Goal: Find contact information: Find contact information

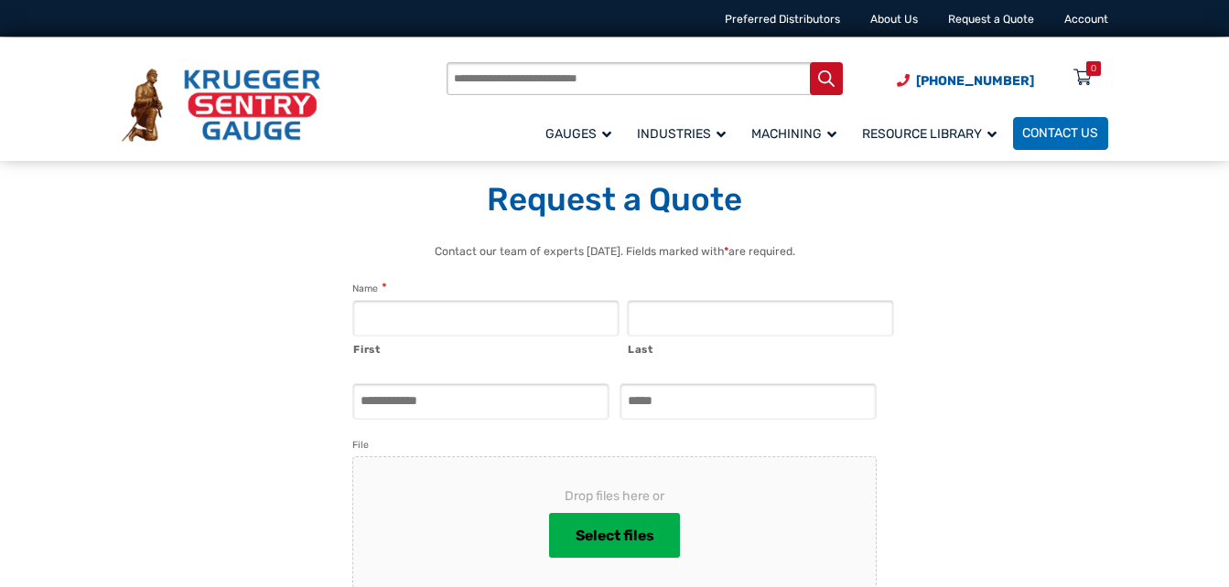
select select "**********"
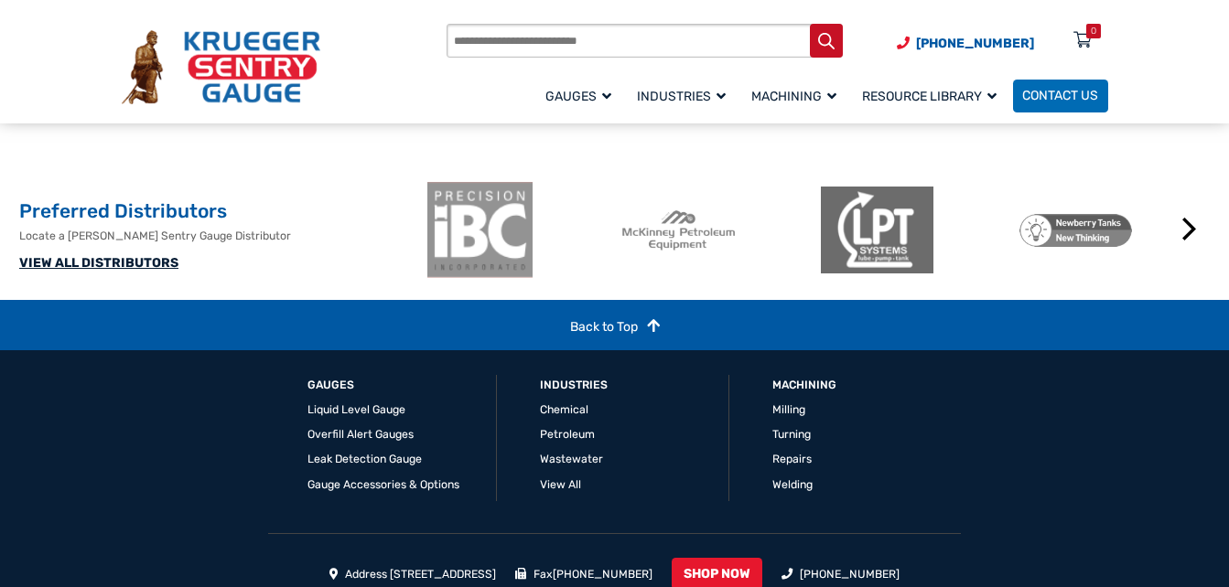
scroll to position [939, 0]
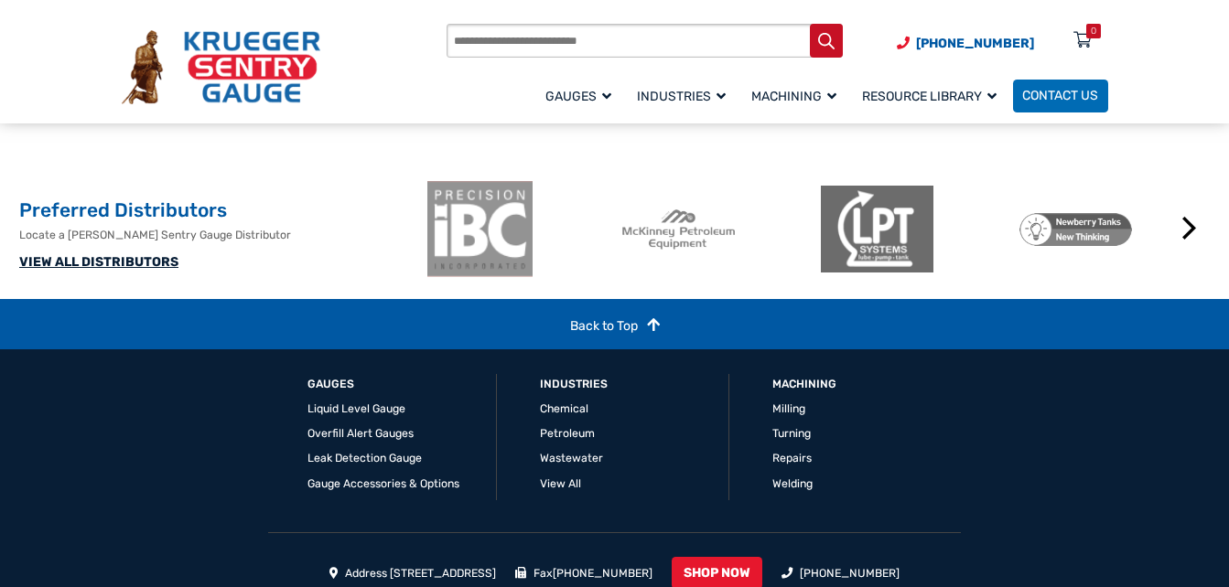
click at [131, 270] on link "VIEW ALL DISTRIBUTORS" at bounding box center [98, 262] width 159 height 16
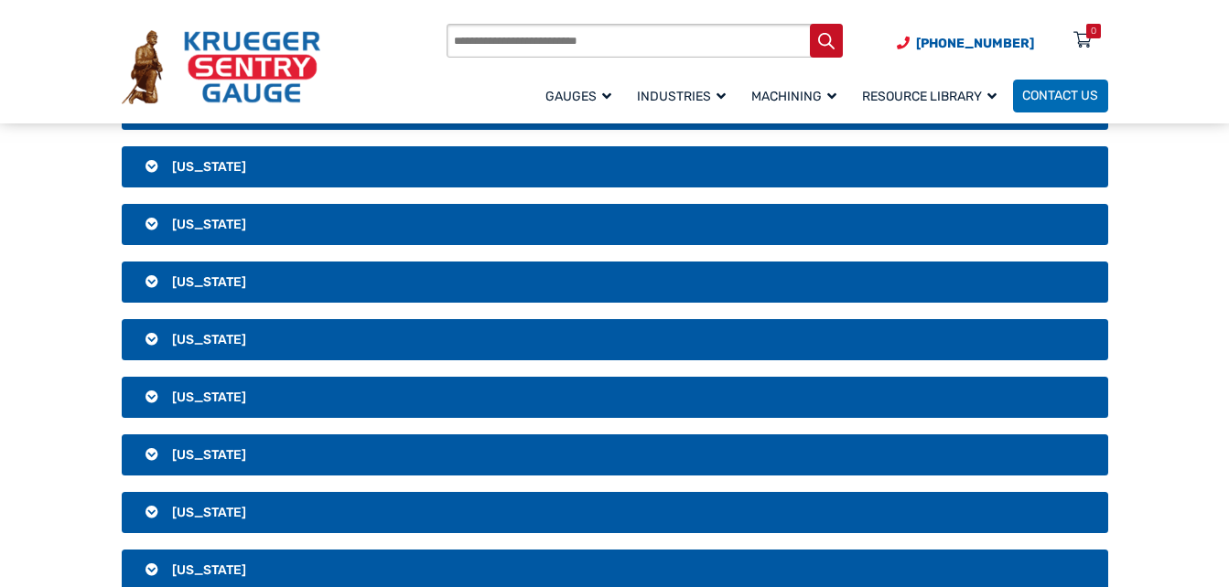
scroll to position [789, 0]
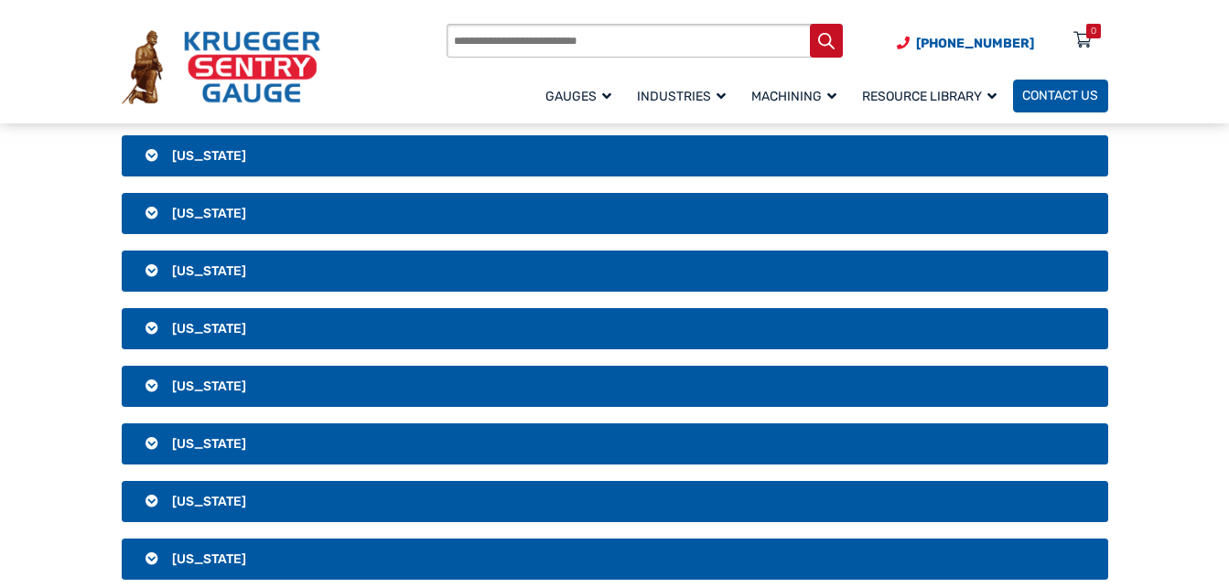
click at [1075, 102] on span "Contact Us" at bounding box center [1060, 97] width 76 height 16
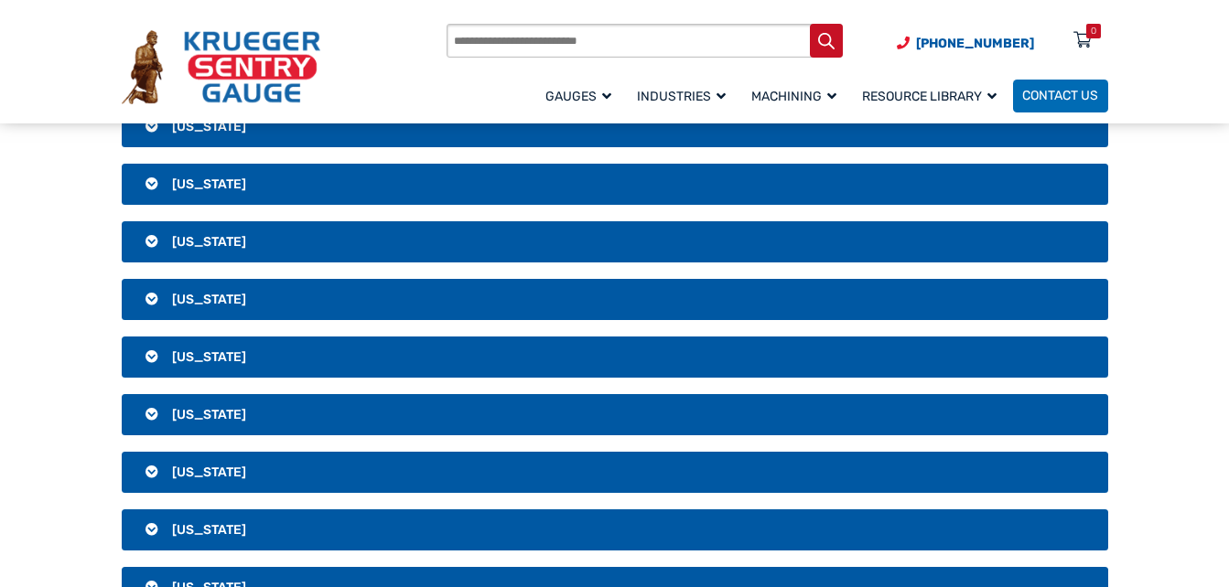
scroll to position [2758, 0]
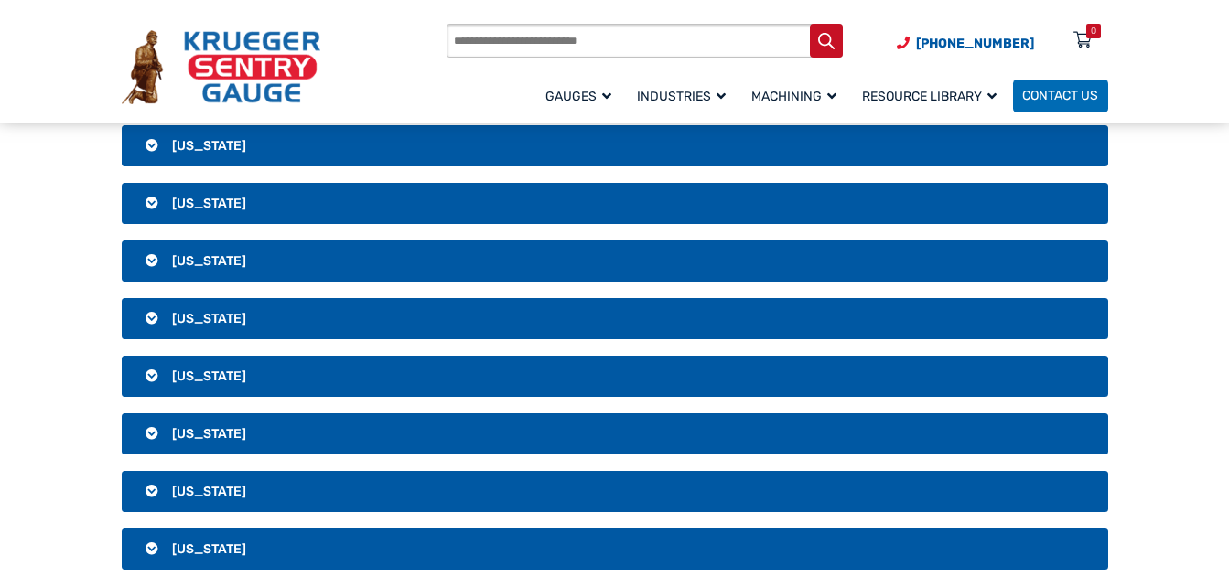
click at [160, 150] on h3 "Texas" at bounding box center [615, 146] width 986 height 42
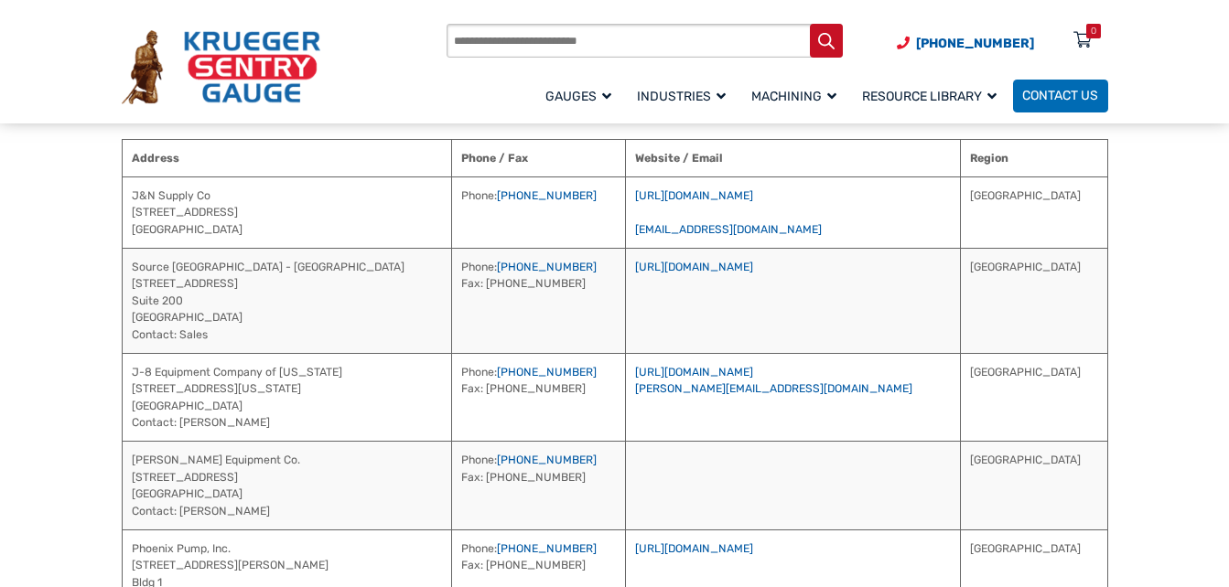
scroll to position [2801, 0]
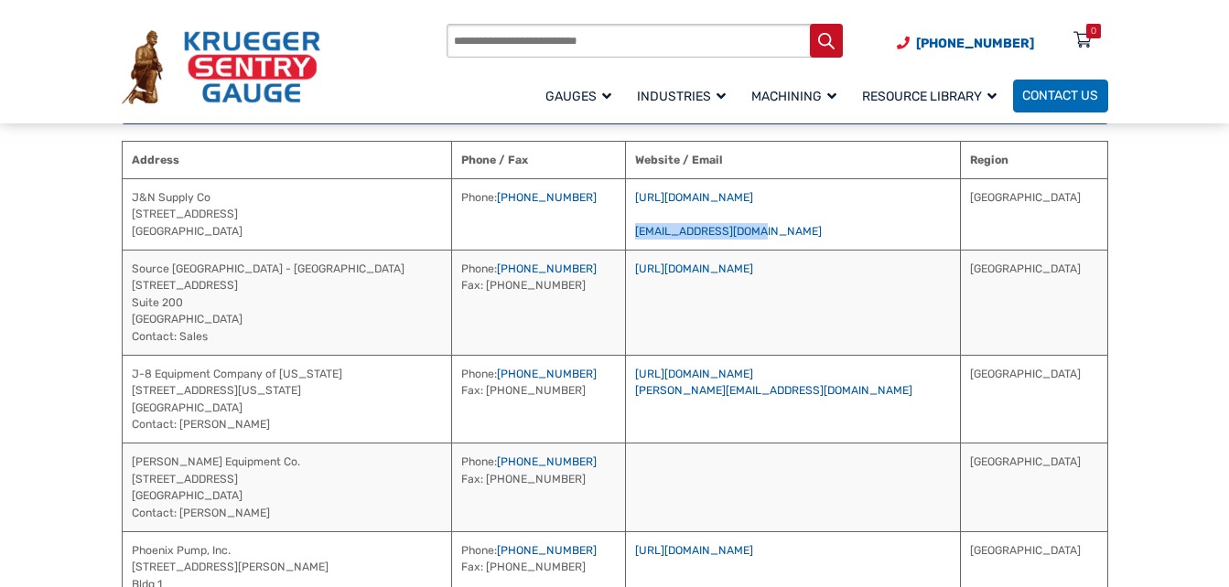
drag, startPoint x: 830, startPoint y: 237, endPoint x: 694, endPoint y: 233, distance: 135.5
click at [694, 233] on td "https://jnsupplyco.com sales@jnsupplyco.com" at bounding box center [793, 213] width 335 height 71
drag, startPoint x: 694, startPoint y: 233, endPoint x: 704, endPoint y: 233, distance: 10.1
copy link "sales@jnsupplyco.com"
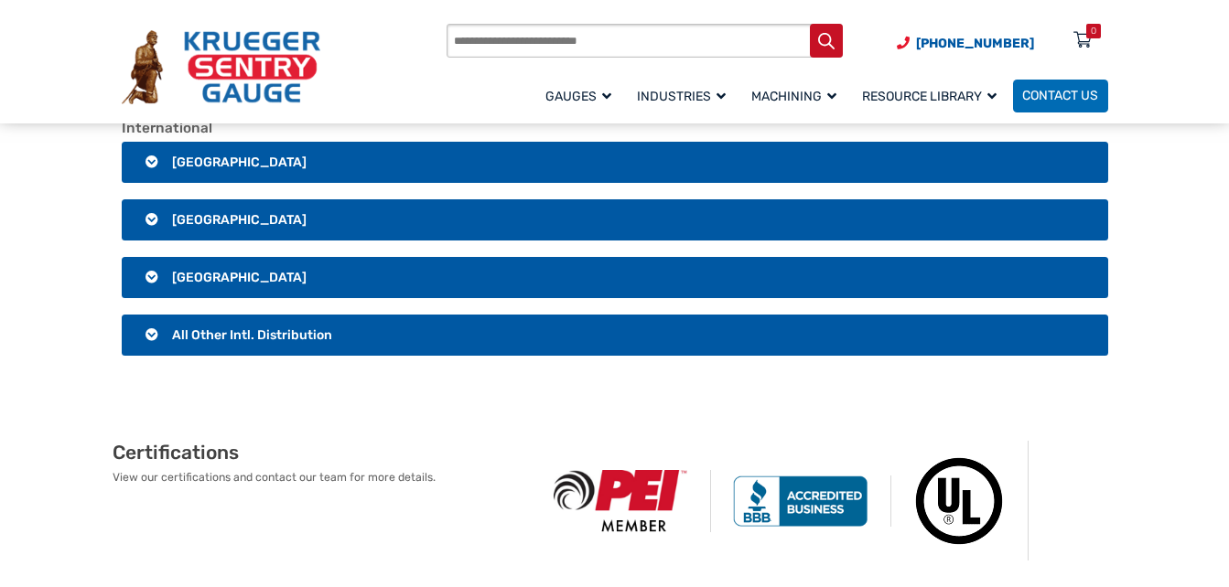
click at [177, 343] on h3 "All Other Intl. Distribution" at bounding box center [615, 336] width 986 height 42
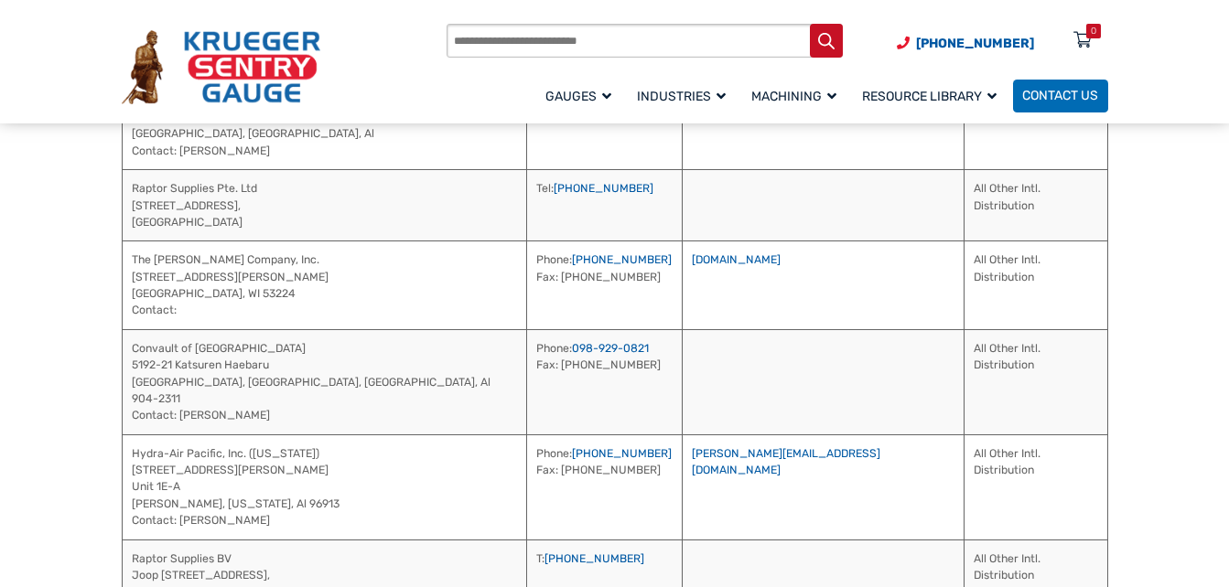
scroll to position [3754, 0]
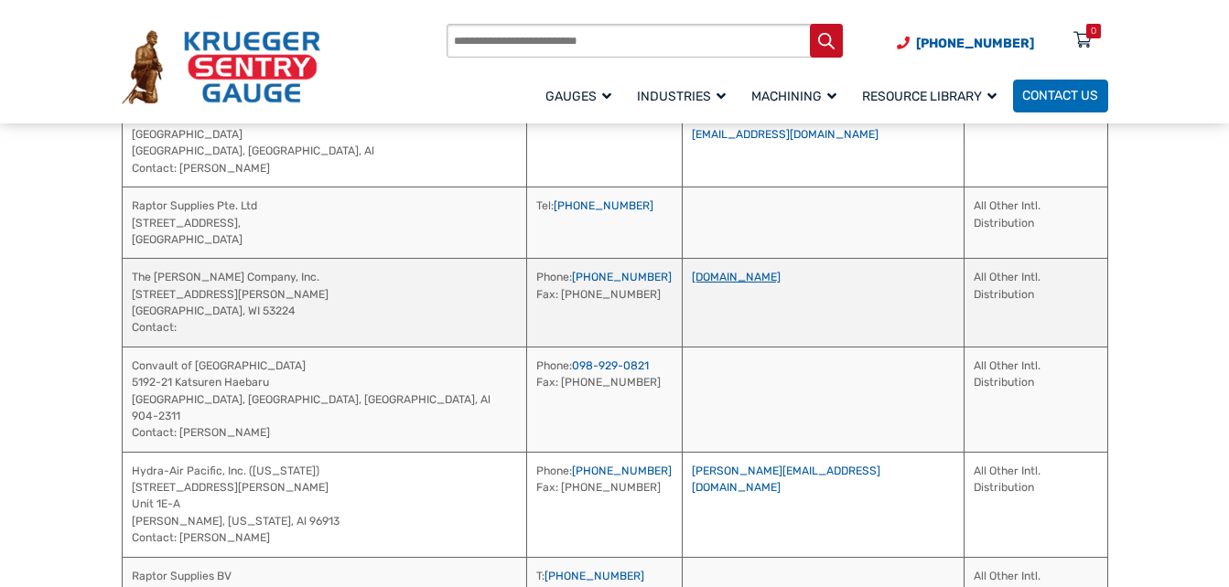
click at [703, 279] on link "www.jmesales.com" at bounding box center [736, 277] width 89 height 13
